Goal: Find specific page/section: Find specific page/section

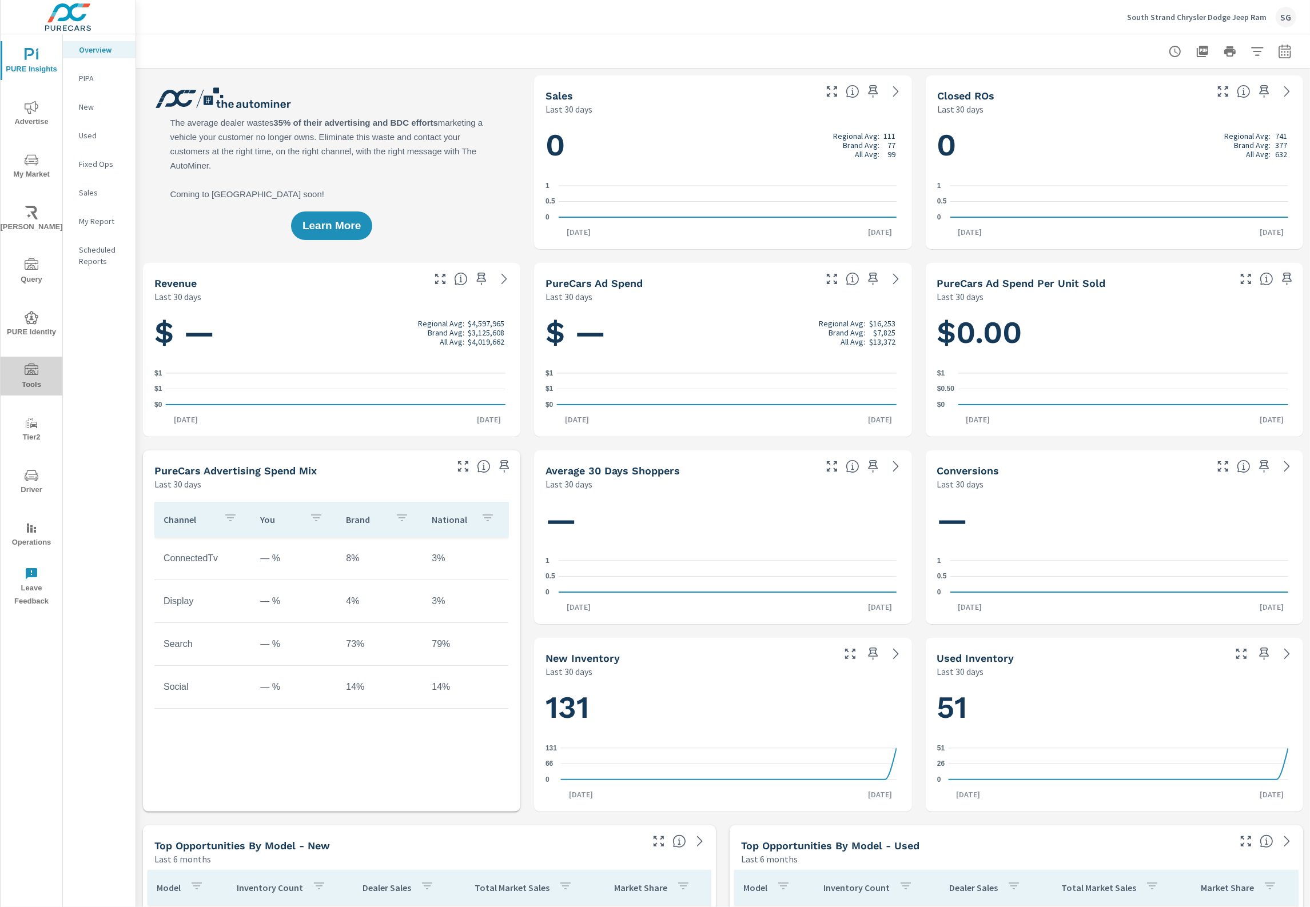
click at [33, 378] on span "Tools" at bounding box center [31, 378] width 55 height 28
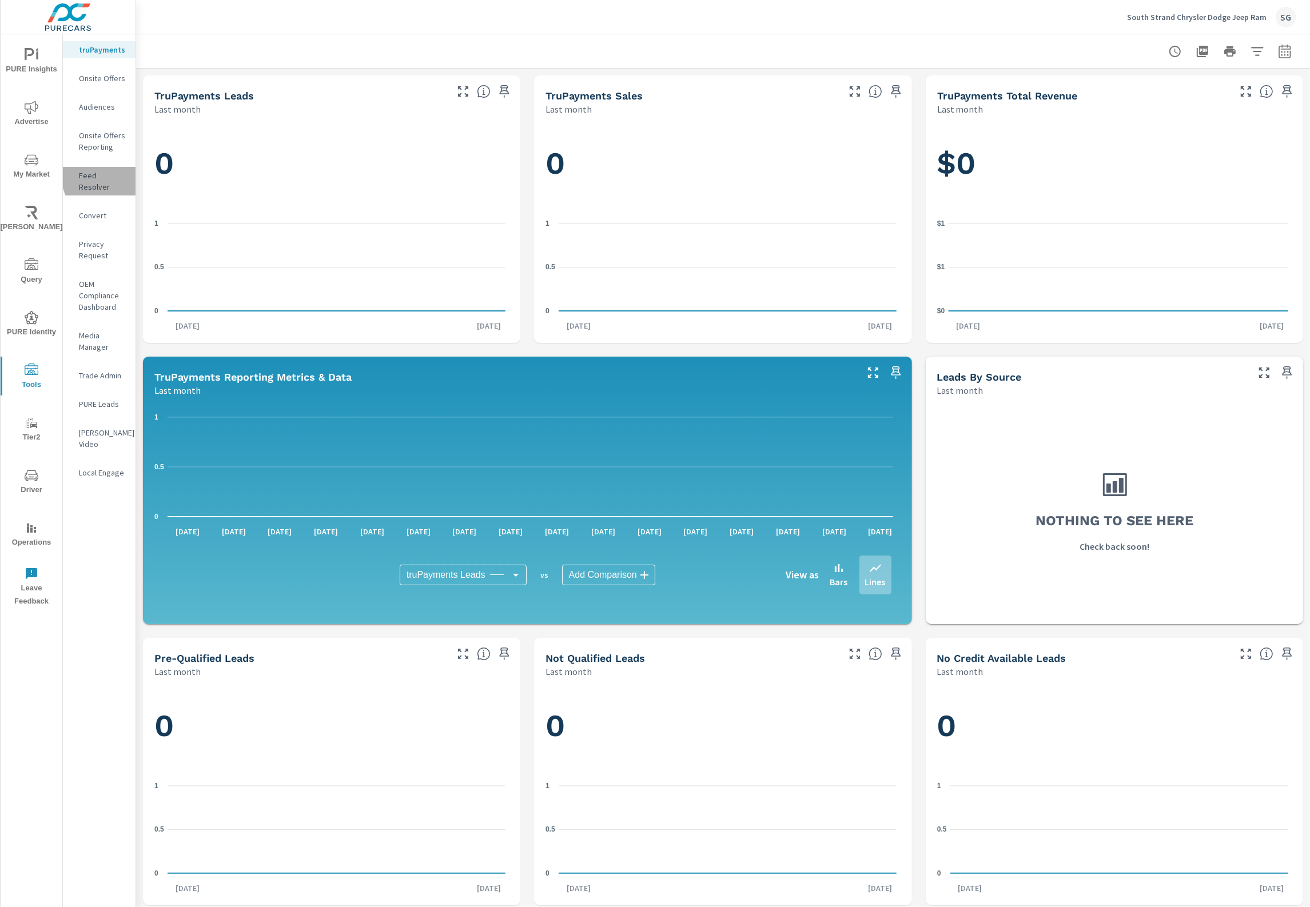
click at [115, 174] on p "Feed Resolver" at bounding box center [102, 181] width 47 height 23
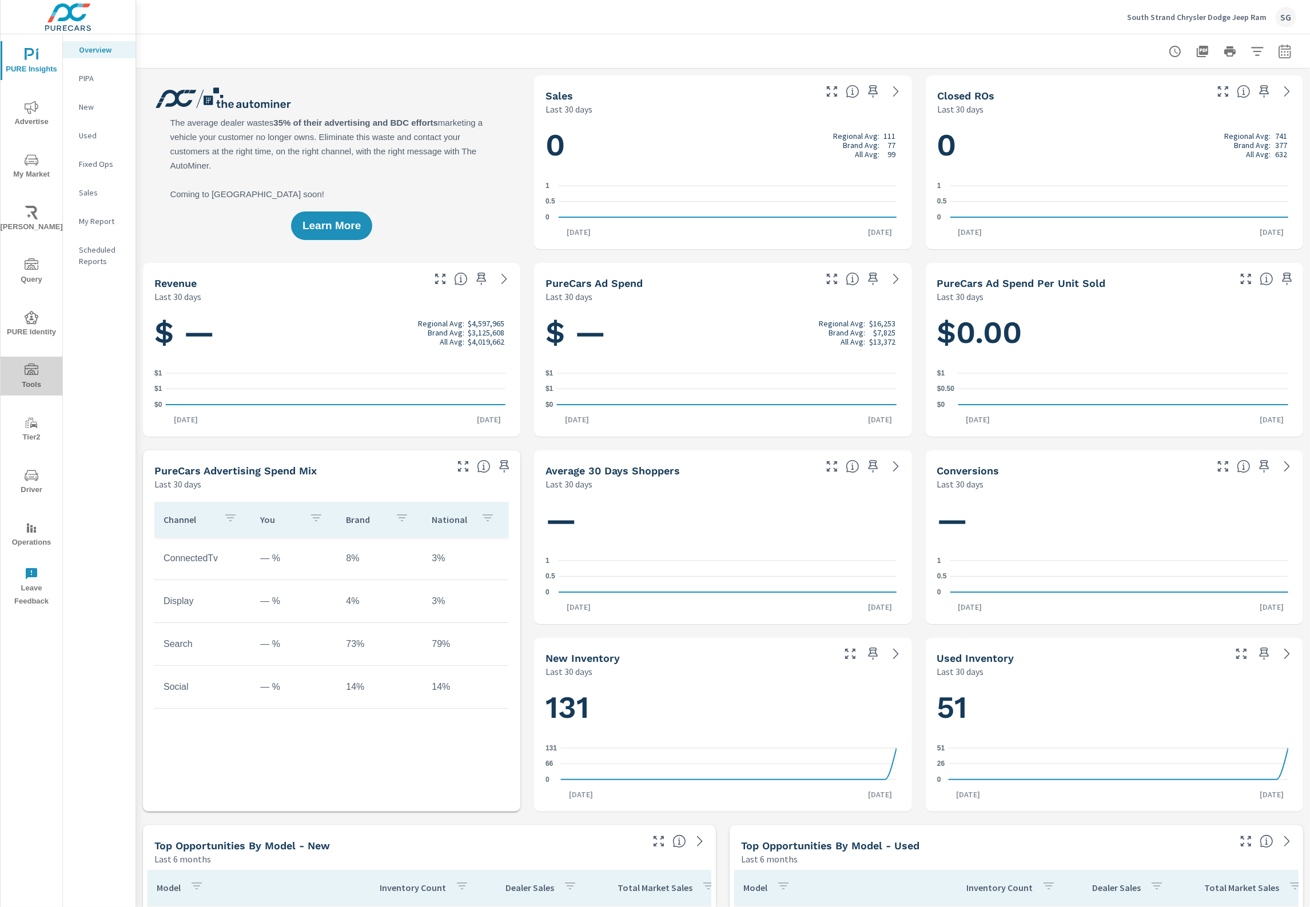
click at [21, 376] on span "Tools" at bounding box center [31, 378] width 55 height 28
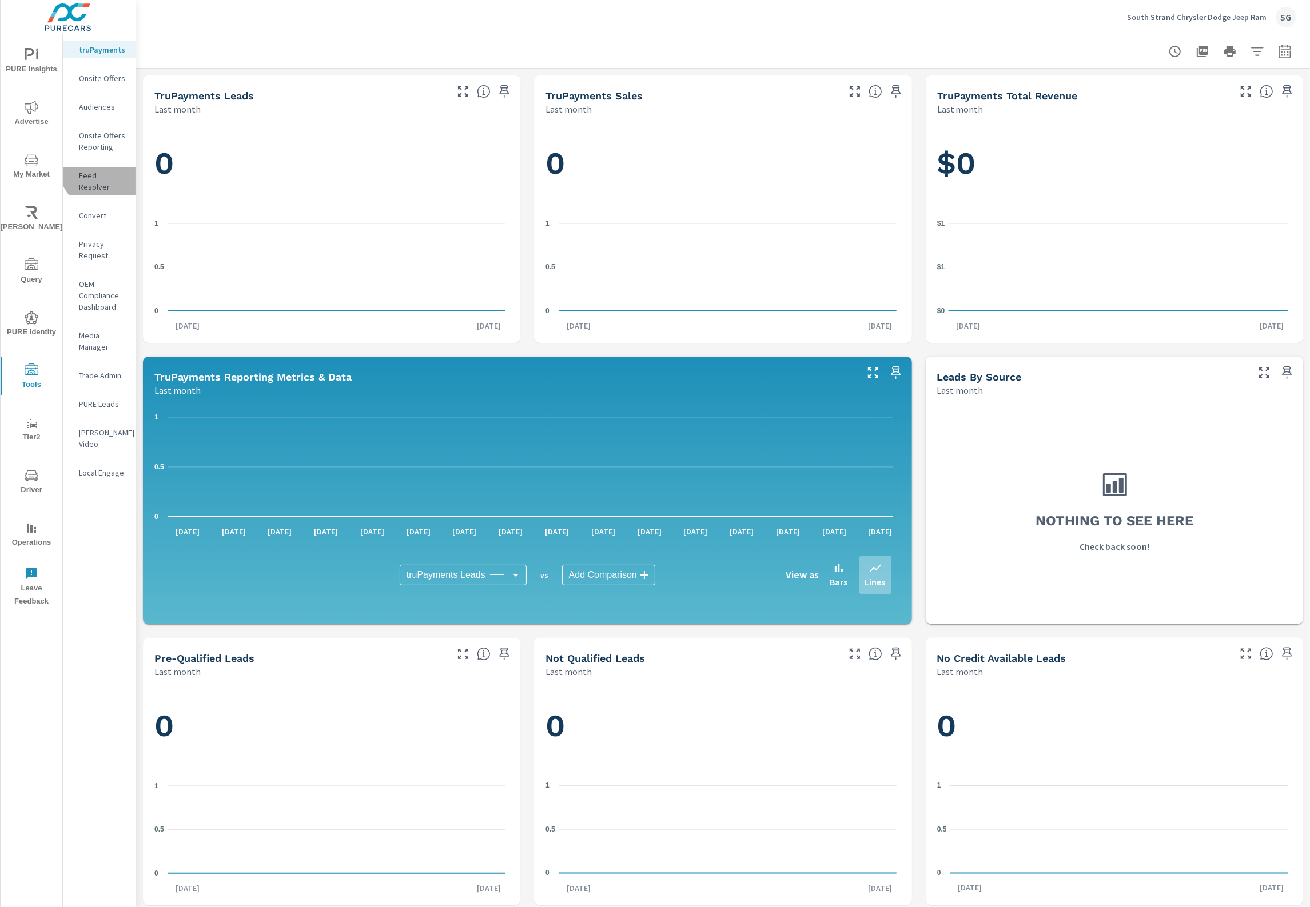
click at [104, 167] on div "Feed Resolver" at bounding box center [99, 181] width 73 height 29
